Goal: Information Seeking & Learning: Learn about a topic

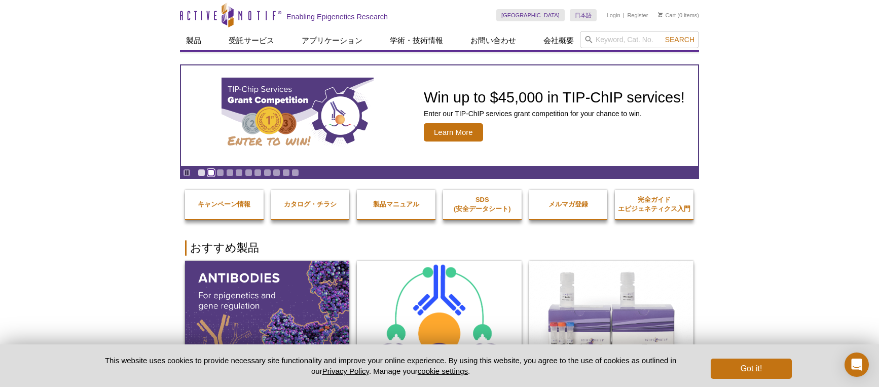
click at [208, 171] on link "Go to slide 2" at bounding box center [211, 173] width 8 height 8
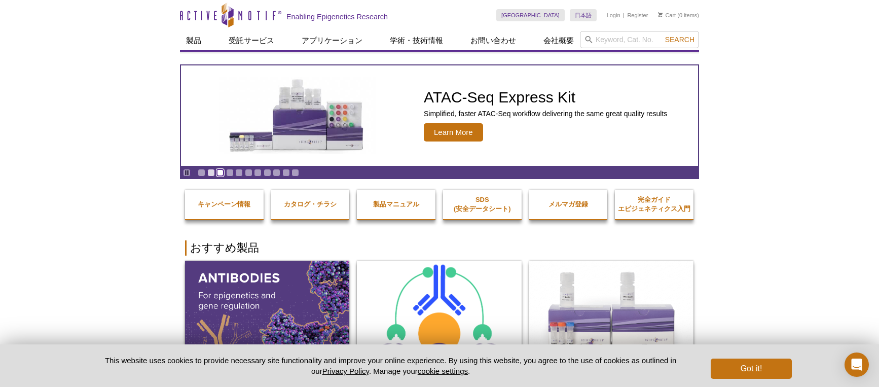
click at [219, 170] on link "Go to slide 3" at bounding box center [220, 173] width 8 height 8
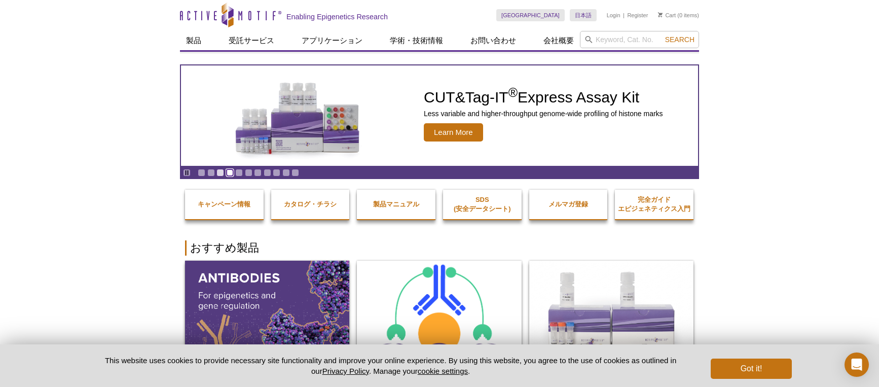
click at [232, 174] on link "Go to slide 4" at bounding box center [230, 173] width 8 height 8
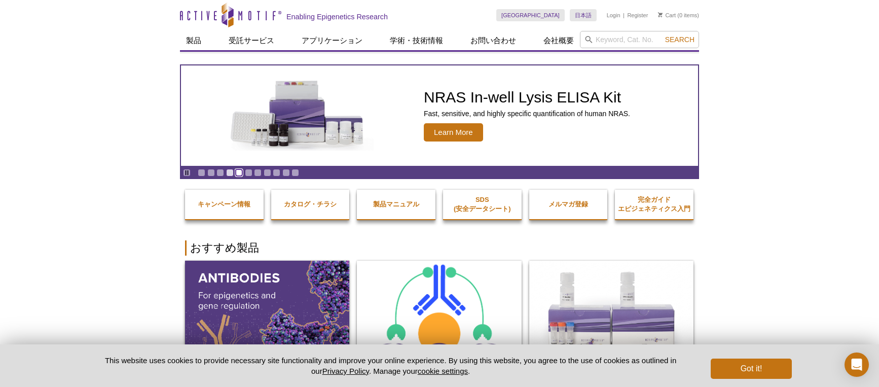
click at [236, 173] on link "Go to slide 5" at bounding box center [239, 173] width 8 height 8
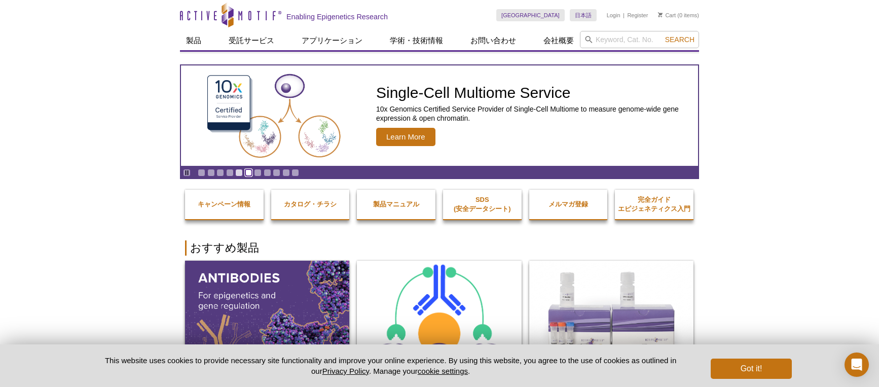
click at [247, 172] on link "Go to slide 6" at bounding box center [249, 173] width 8 height 8
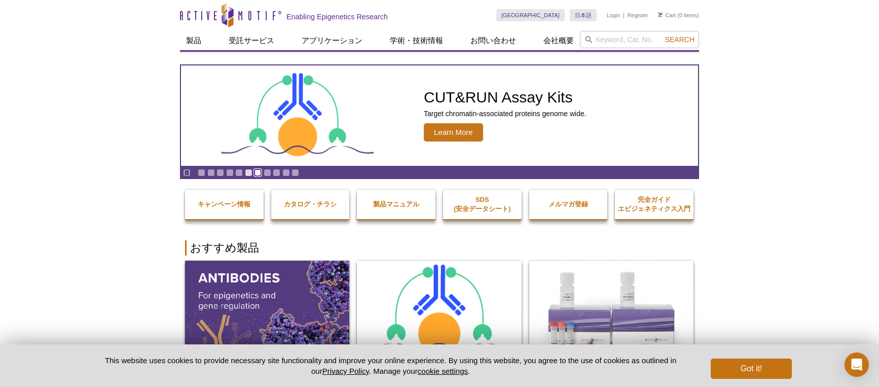
click at [257, 173] on link "Go to slide 7" at bounding box center [258, 173] width 8 height 8
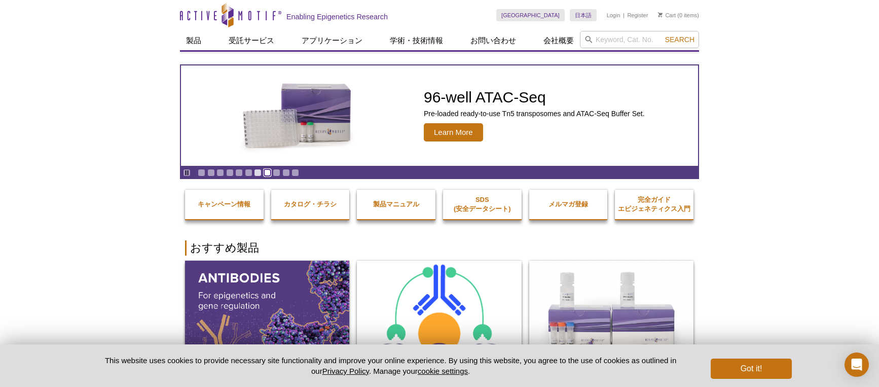
click at [265, 173] on link "Go to slide 8" at bounding box center [268, 173] width 8 height 8
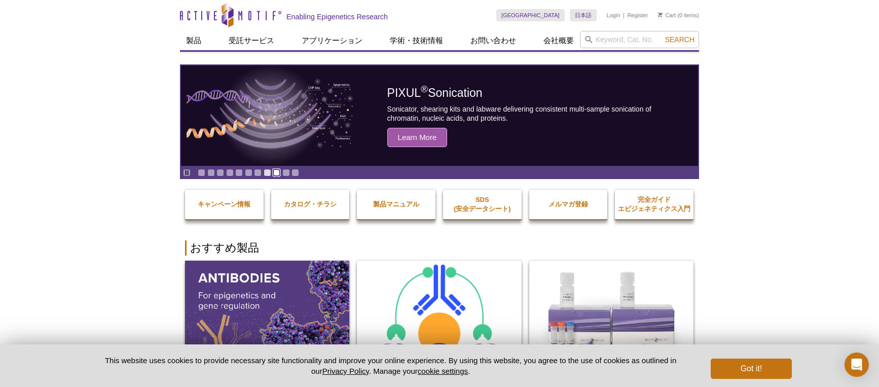
click at [278, 174] on link "Go to slide 9" at bounding box center [277, 173] width 8 height 8
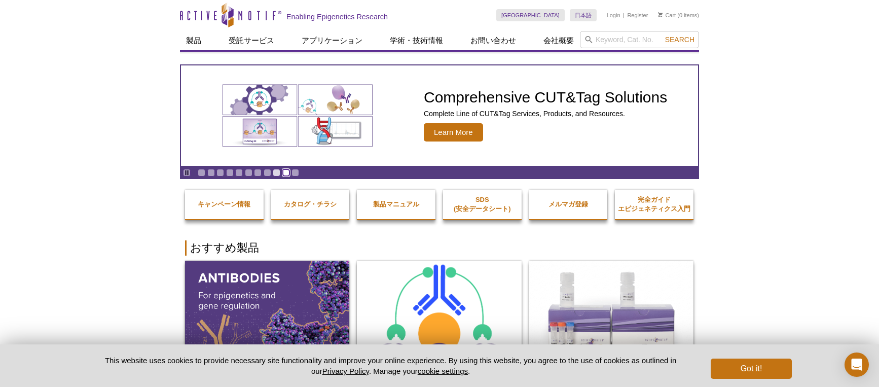
click at [283, 175] on link "Go to slide 10" at bounding box center [286, 173] width 8 height 8
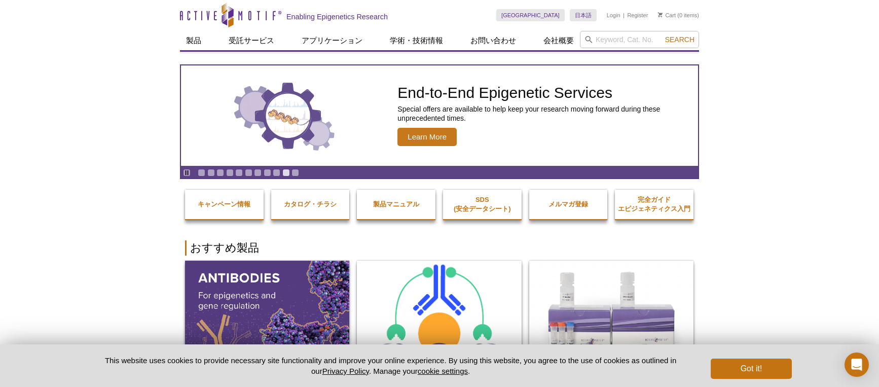
click at [293, 177] on div "Pause Go to slide 1 Go to slide 2 Go to slide 3 Go to slide 4 Go to slide 5 Go …" at bounding box center [241, 172] width 120 height 11
click at [293, 173] on link "Go to slide 11" at bounding box center [295, 173] width 8 height 8
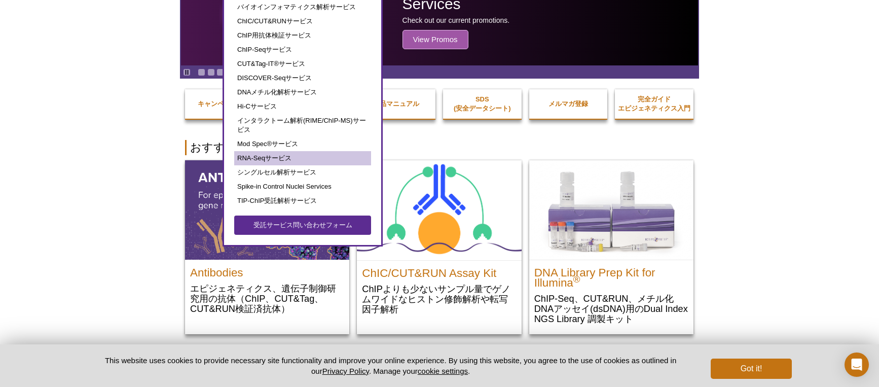
scroll to position [101, 0]
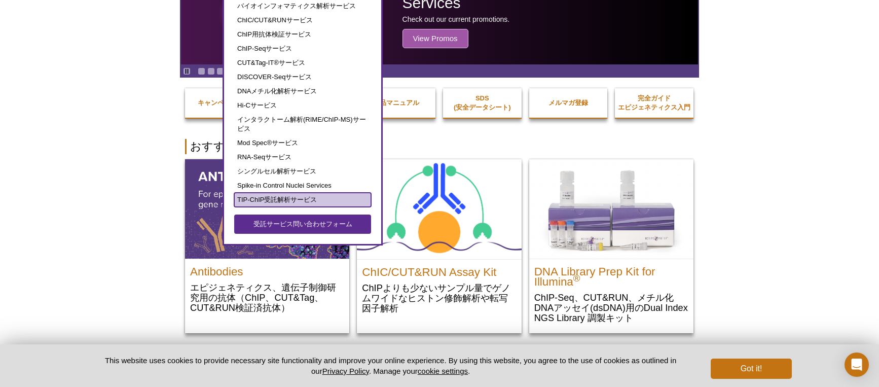
click at [280, 197] on link "TIP-ChIP受託解析サービス" at bounding box center [302, 200] width 137 height 14
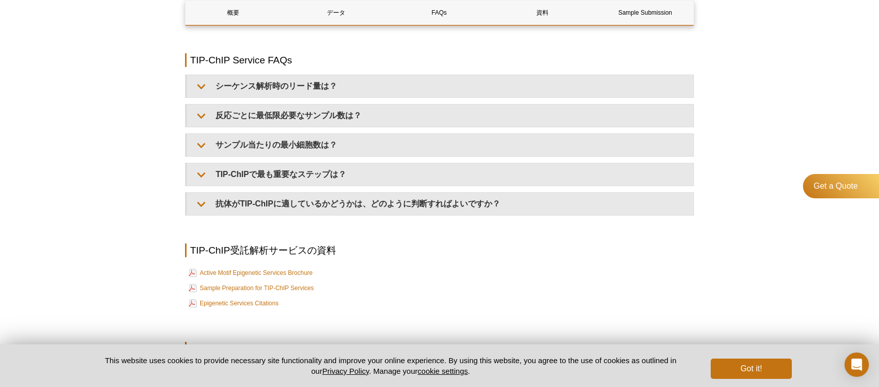
scroll to position [2382, 0]
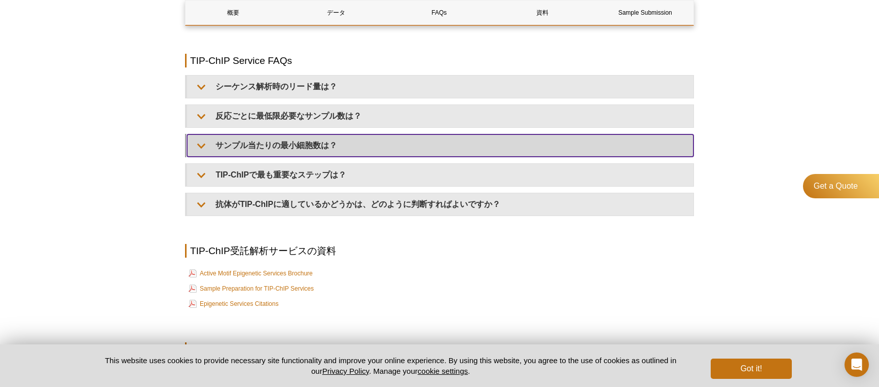
click at [242, 157] on summary "サンプル当たりの最小細胞数は？" at bounding box center [440, 145] width 506 height 22
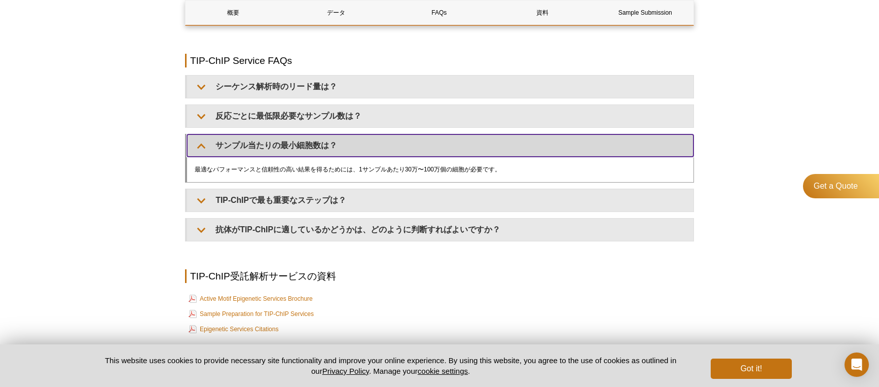
click at [242, 157] on summary "サンプル当たりの最小細胞数は？" at bounding box center [440, 145] width 506 height 22
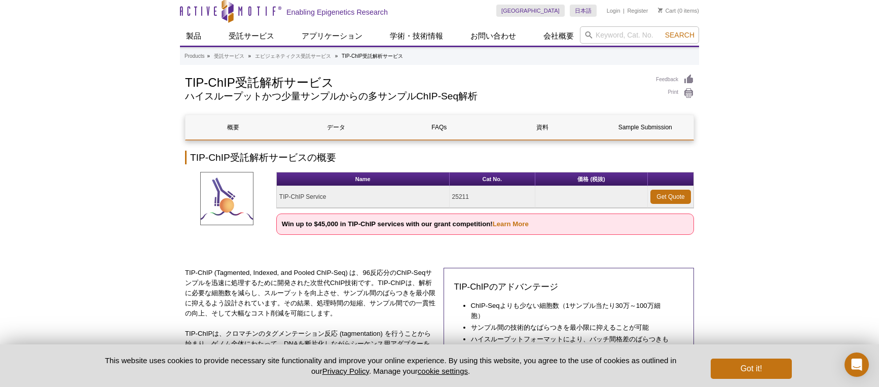
scroll to position [0, 0]
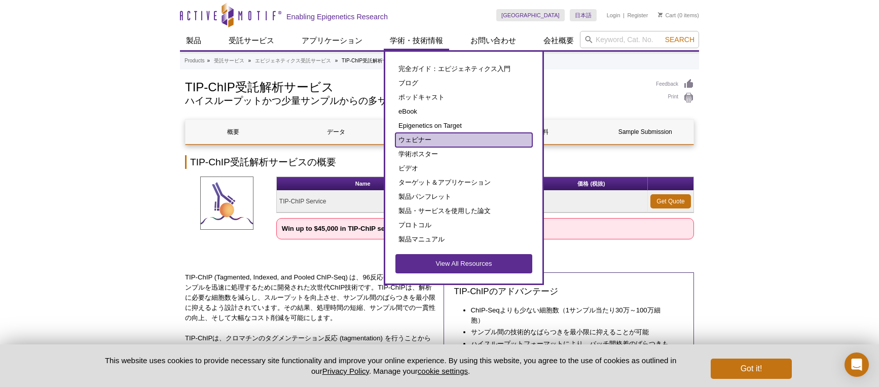
click at [444, 141] on link "ウェビナー" at bounding box center [463, 140] width 137 height 14
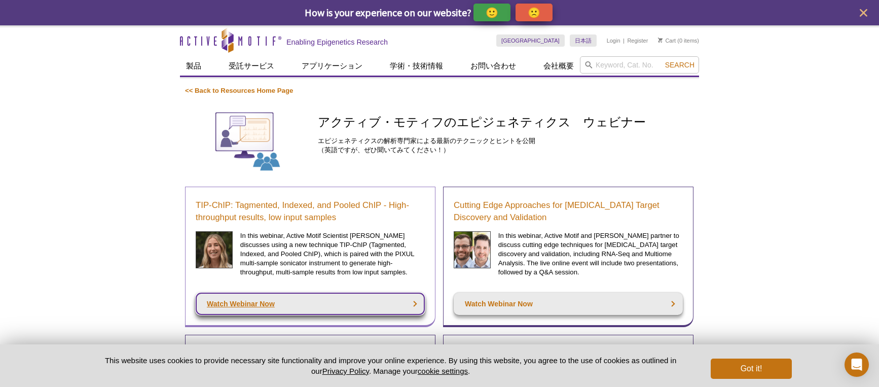
click at [278, 304] on link "Watch Webinar Now" at bounding box center [310, 303] width 229 height 22
